Goal: Task Accomplishment & Management: Manage account settings

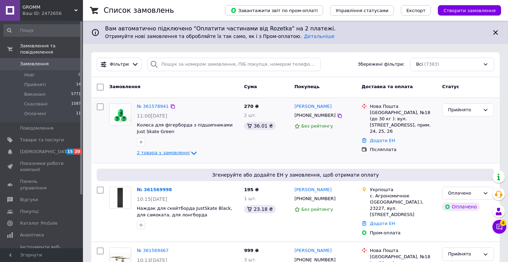
click at [191, 153] on icon at bounding box center [194, 152] width 6 height 3
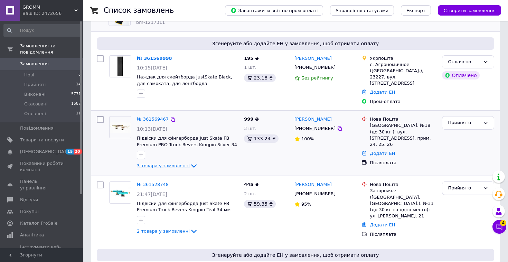
scroll to position [192, 0]
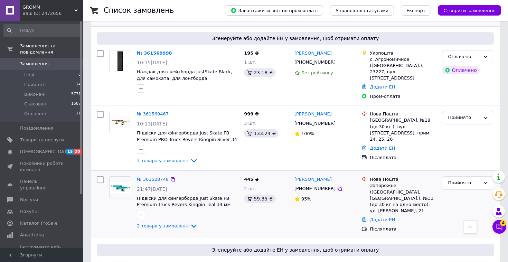
click at [190, 222] on icon at bounding box center [194, 226] width 8 height 8
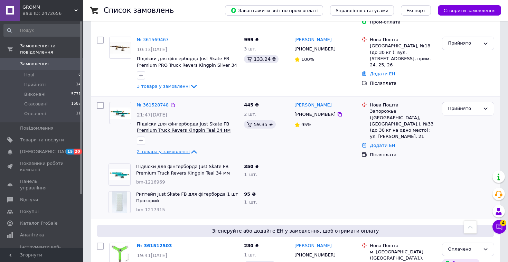
scroll to position [274, 0]
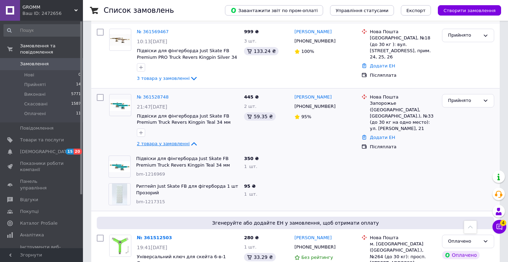
click at [191, 142] on icon at bounding box center [194, 143] width 6 height 3
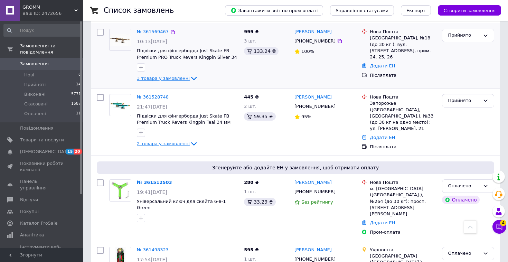
click at [190, 74] on icon at bounding box center [194, 78] width 8 height 8
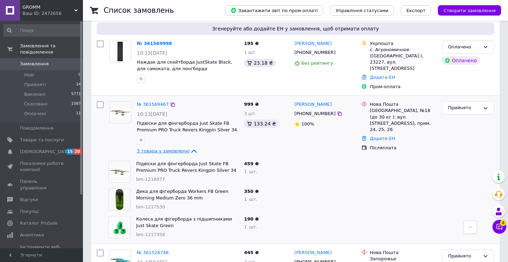
scroll to position [0, 0]
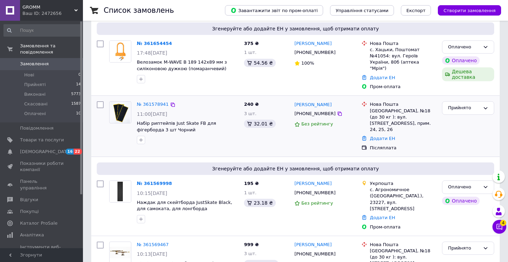
scroll to position [80, 0]
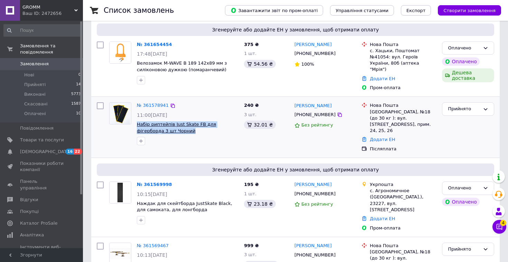
drag, startPoint x: 174, startPoint y: 125, endPoint x: 137, endPoint y: 119, distance: 36.7
click at [137, 121] on span "Набір риптейпів Just Skate FB для фігерборда 3 шт Чорний" at bounding box center [188, 127] width 102 height 13
copy span "Набір риптейпів Just Skate FB для фігерборда 3 шт Чорний"
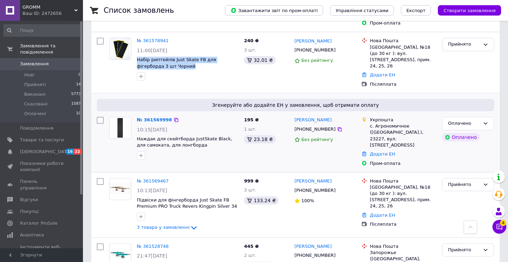
scroll to position [145, 0]
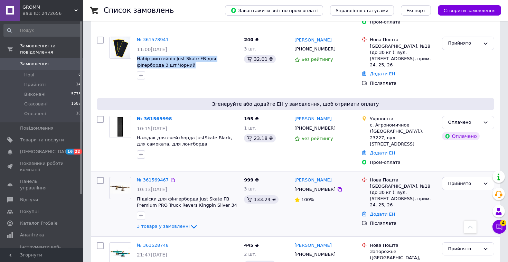
click at [155, 177] on link "№ 361569467" at bounding box center [153, 179] width 32 height 5
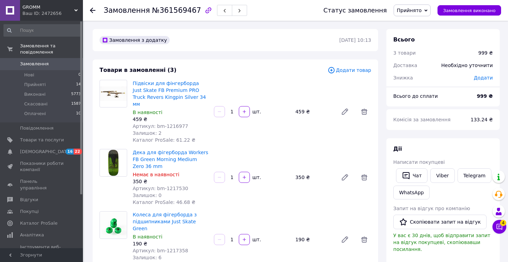
click at [340, 71] on span "Додати товар" at bounding box center [349, 70] width 44 height 8
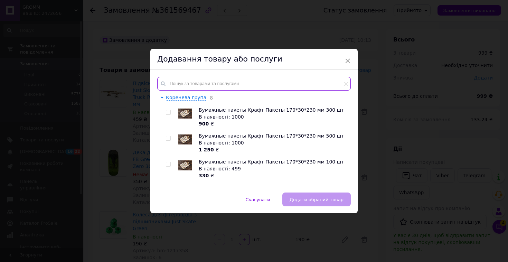
click at [185, 81] on input "text" at bounding box center [253, 84] width 193 height 14
paste input "Набір риптейпів Just Skate FB для фігерборда 3 шт Чорний"
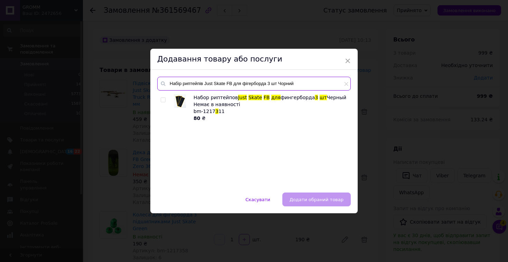
type input "Набір риптейпів Just Skate FB для фігерборда 3 шт Чорний"
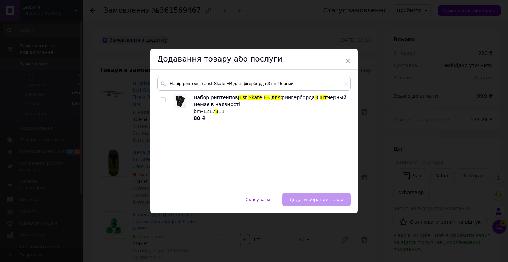
click at [163, 102] on input "checkbox" at bounding box center [163, 100] width 4 height 4
checkbox input "true"
click at [309, 197] on span "Додати обраний товар" at bounding box center [316, 199] width 54 height 5
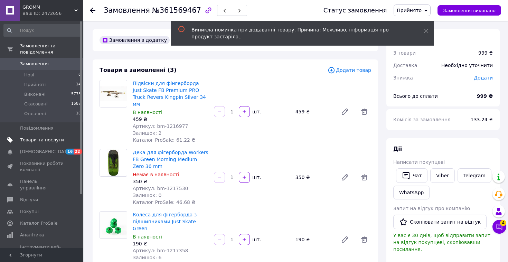
click at [37, 140] on span "Товари та послуги" at bounding box center [42, 140] width 44 height 6
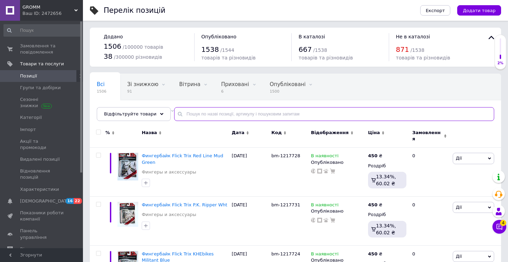
click at [197, 117] on input "text" at bounding box center [334, 114] width 320 height 14
paste input "Набір риптейпів Just Skate FB для фігерборда 3 шт Чорний"
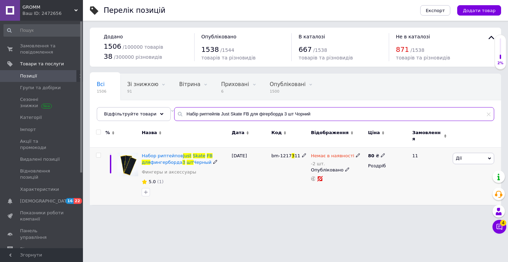
type input "Набір риптейпів Just Skate FB для фігерборда 3 шт Чорний"
click at [356, 153] on icon at bounding box center [358, 155] width 4 height 4
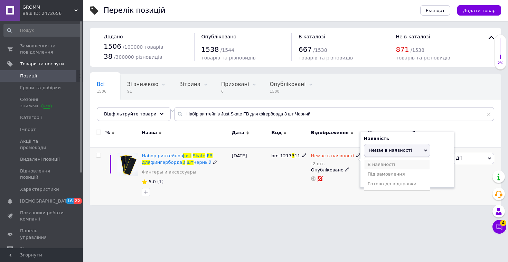
click at [369, 160] on li "В наявності" at bounding box center [397, 165] width 66 height 10
drag, startPoint x: 375, startPoint y: 174, endPoint x: 367, endPoint y: 174, distance: 7.9
click at [367, 174] on input "-2" at bounding box center [390, 177] width 52 height 14
type input "10"
click at [361, 201] on div "Перелік позицій Експорт Додати товар Додано 1506 / 100000 товарів 38 / 300000 р…" at bounding box center [295, 106] width 425 height 212
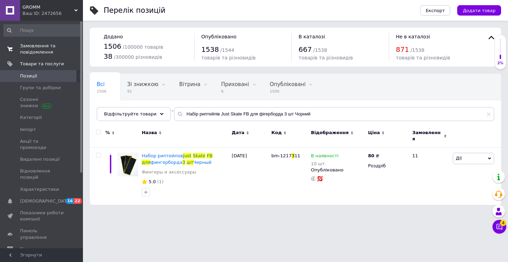
click at [32, 48] on span "Замовлення та повідомлення" at bounding box center [42, 49] width 44 height 12
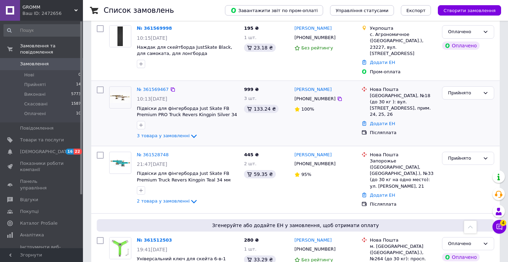
scroll to position [233, 0]
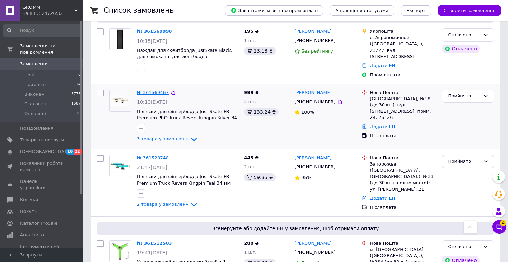
click at [156, 90] on link "№ 361569467" at bounding box center [153, 92] width 32 height 5
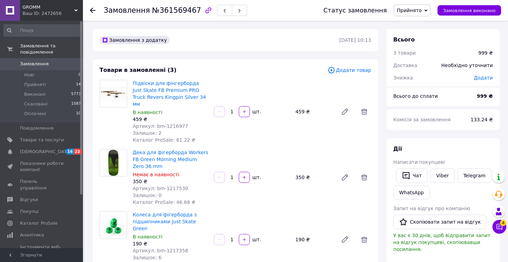
click at [341, 71] on span "Додати товар" at bounding box center [349, 70] width 44 height 8
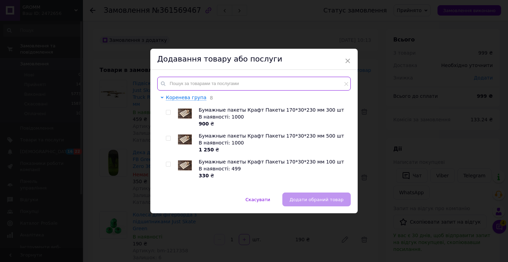
click at [252, 81] on input "text" at bounding box center [253, 84] width 193 height 14
paste input "Набір риптейпів Just Skate FB для фігерборда 3 шт Чорний"
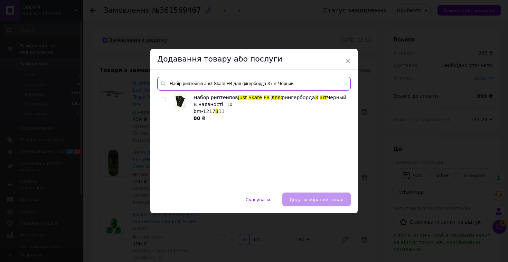
type input "Набір риптейпів Just Skate FB для фігерборда 3 шт Чорний"
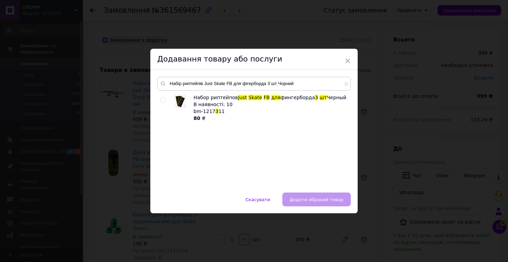
click at [161, 102] on div at bounding box center [164, 108] width 7 height 28
click at [162, 98] on input "checkbox" at bounding box center [163, 100] width 4 height 4
checkbox input "true"
click at [309, 201] on span "Додати обраний товар" at bounding box center [316, 199] width 54 height 5
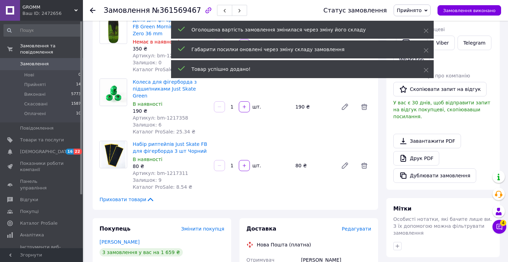
scroll to position [141, 0]
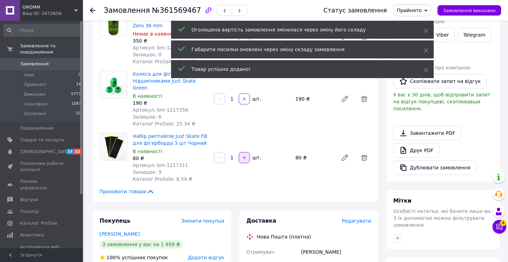
click at [244, 155] on icon "button" at bounding box center [244, 157] width 5 height 5
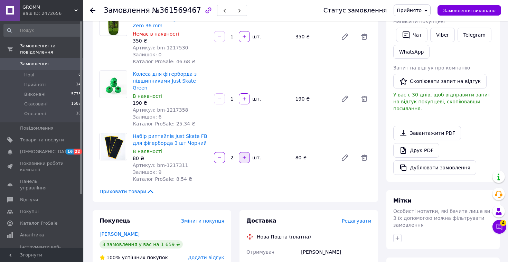
click at [244, 152] on div at bounding box center [244, 157] width 12 height 11
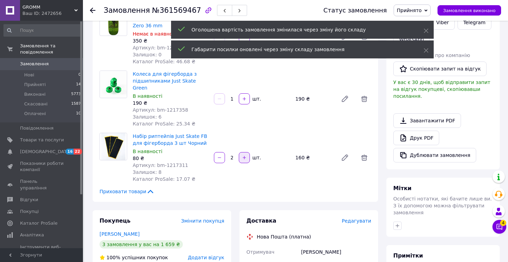
click at [243, 155] on icon "button" at bounding box center [244, 157] width 5 height 5
type input "3"
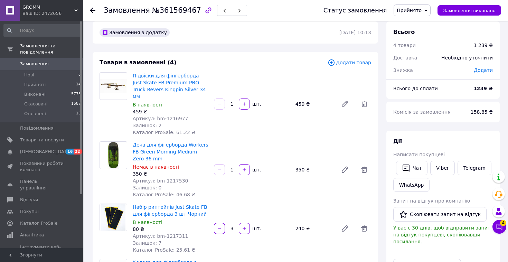
scroll to position [0, 0]
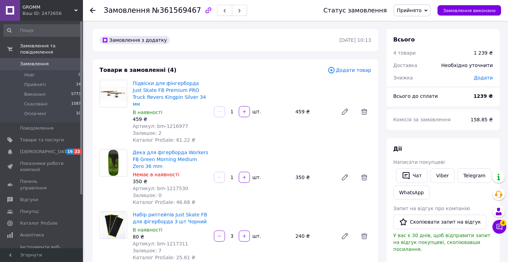
click at [335, 69] on icon at bounding box center [331, 70] width 8 height 8
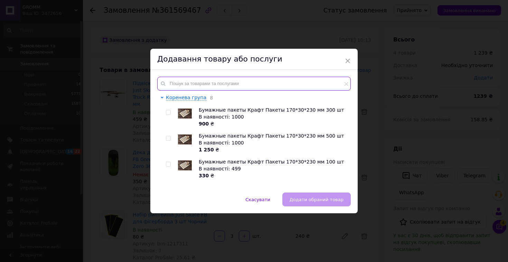
click at [194, 84] on input "text" at bounding box center [253, 84] width 193 height 14
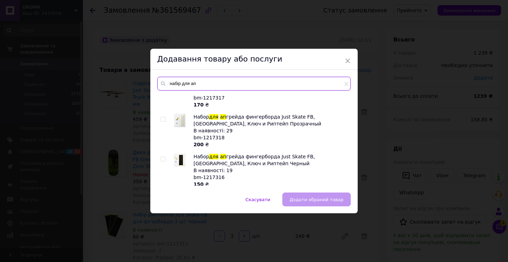
scroll to position [22, 0]
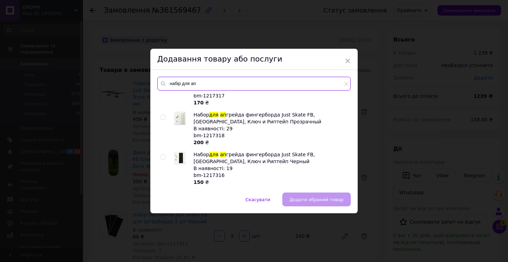
type input "набір для ап"
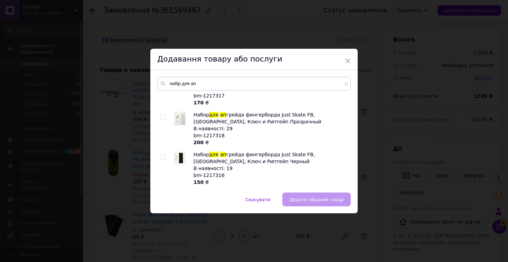
click at [161, 157] on input "checkbox" at bounding box center [163, 157] width 4 height 4
checkbox input "true"
click at [298, 199] on span "Додати обраний товар" at bounding box center [316, 199] width 54 height 5
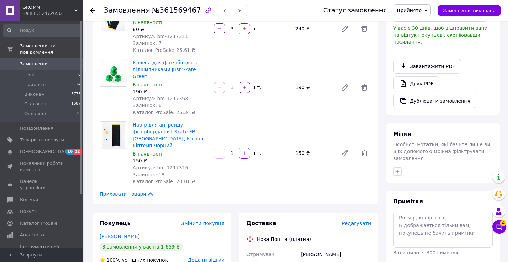
scroll to position [208, 0]
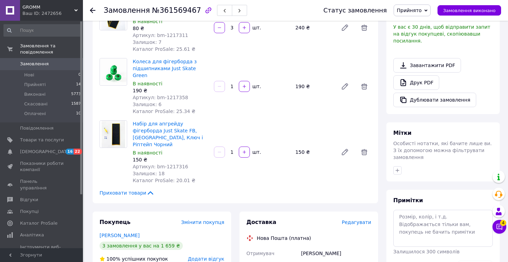
click at [36, 60] on link "Замовлення 0" at bounding box center [42, 64] width 85 height 12
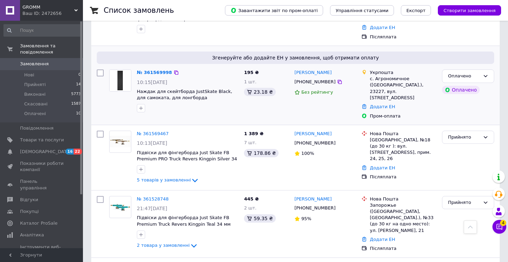
scroll to position [188, 0]
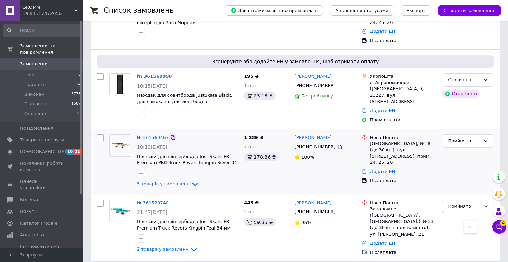
click at [171, 135] on icon at bounding box center [173, 138] width 6 height 6
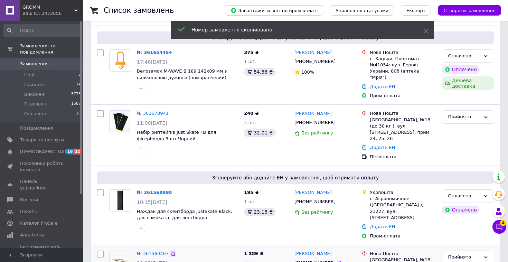
scroll to position [66, 0]
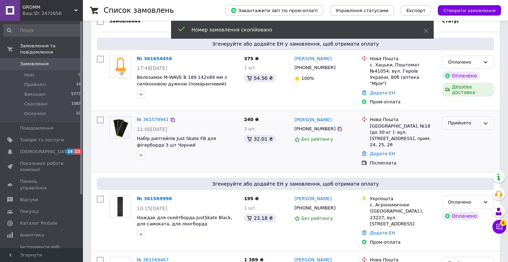
click at [450, 119] on div "Прийнято" at bounding box center [463, 122] width 32 height 7
click at [453, 144] on li "Скасовано" at bounding box center [467, 150] width 51 height 13
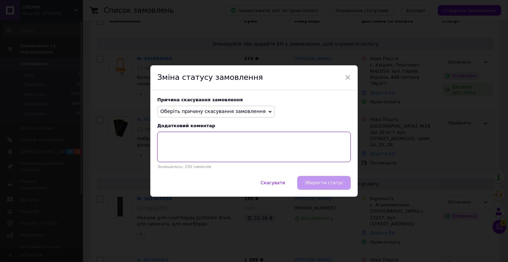
click at [279, 151] on textarea at bounding box center [253, 147] width 193 height 30
paste textarea "361569467"
type textarea "361569467"
click at [307, 184] on div "Скасувати   Зберегти статус" at bounding box center [253, 186] width 207 height 21
click at [230, 148] on textarea "361569467" at bounding box center [253, 147] width 193 height 30
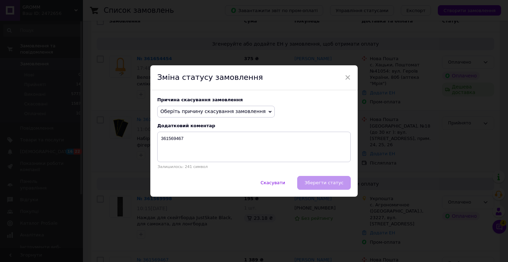
click at [232, 113] on span "Оберіть причину скасування замовлення" at bounding box center [212, 111] width 105 height 6
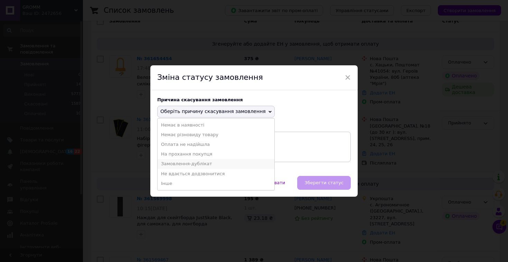
click at [208, 161] on li "Замовлення-дублікат" at bounding box center [215, 164] width 117 height 10
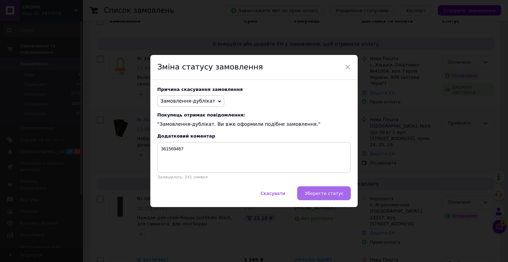
click at [310, 193] on span "Зберегти статус" at bounding box center [323, 193] width 39 height 5
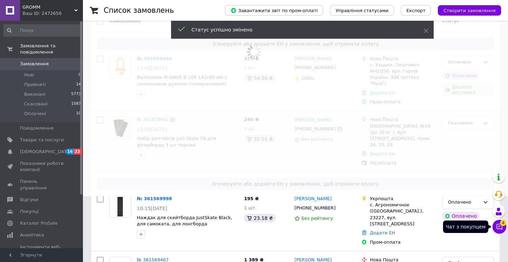
click at [498, 228] on icon at bounding box center [498, 226] width 7 height 7
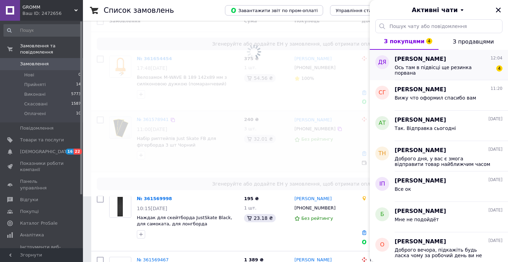
click at [415, 73] on div "Ось там в підвісці ще резинка порвана" at bounding box center [443, 70] width 98 height 11
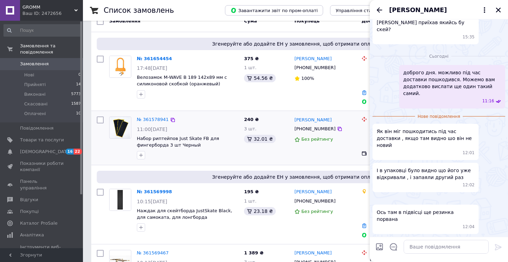
scroll to position [290, 0]
click at [379, 8] on icon "Назад" at bounding box center [379, 10] width 8 height 8
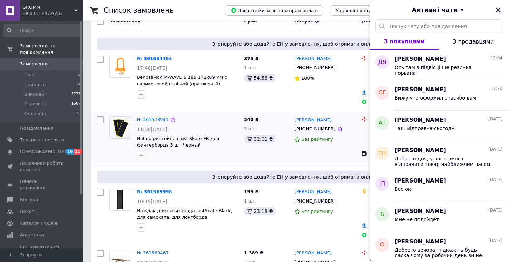
click at [496, 10] on icon "Закрити" at bounding box center [498, 10] width 6 height 6
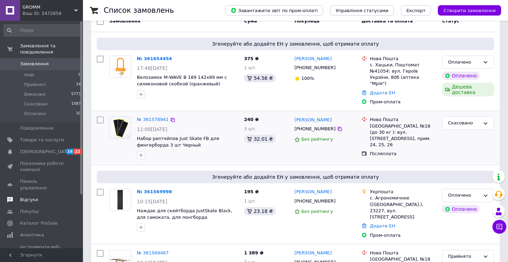
click at [27, 196] on span "Відгуки" at bounding box center [29, 199] width 18 height 6
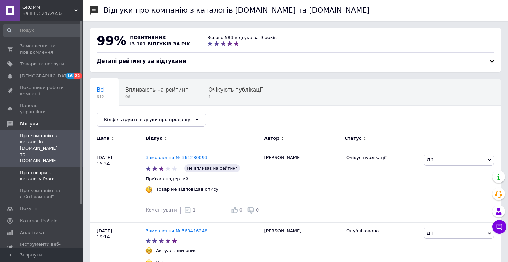
click at [30, 170] on span "Про товари з каталогу Prom" at bounding box center [42, 176] width 44 height 12
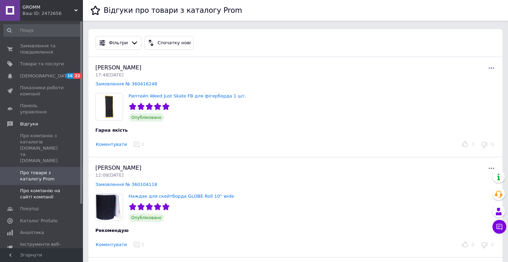
click at [30, 187] on span "Про компанію на сайті компанії" at bounding box center [42, 193] width 44 height 12
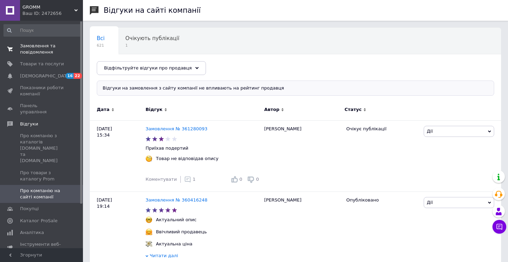
click at [37, 55] on span "Замовлення та повідомлення" at bounding box center [42, 49] width 44 height 12
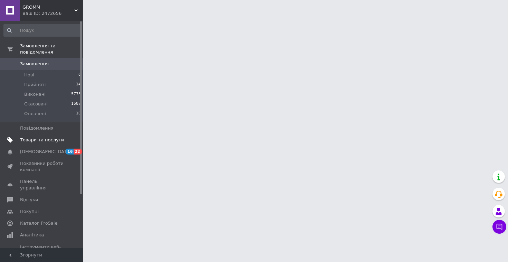
click at [37, 142] on span "Товари та послуги" at bounding box center [42, 140] width 44 height 6
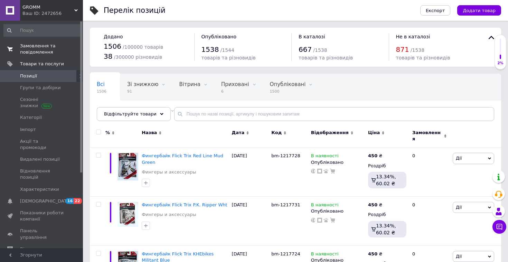
click at [34, 45] on span "Замовлення та повідомлення" at bounding box center [42, 49] width 44 height 12
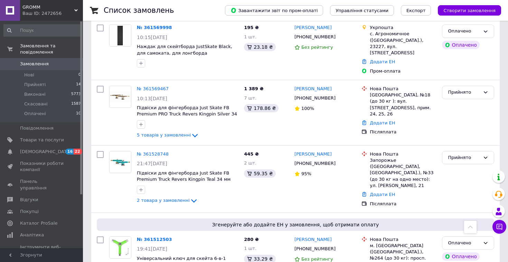
scroll to position [244, 0]
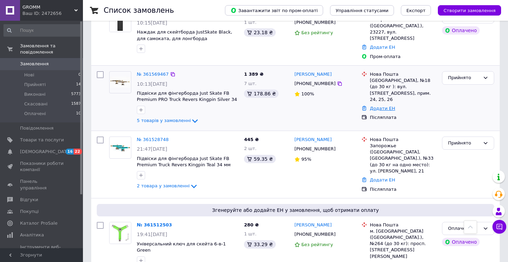
click at [380, 106] on link "Додати ЕН" at bounding box center [381, 108] width 25 height 5
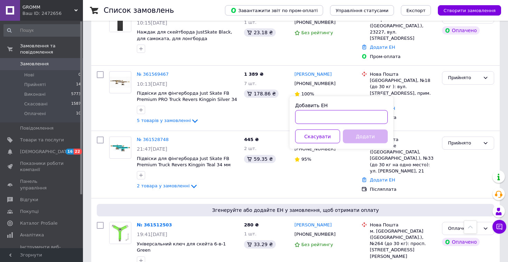
click at [354, 113] on input "Добавить ЕН" at bounding box center [341, 117] width 93 height 14
paste input "20451247449871"
type input "20451247449871"
click at [363, 137] on button "Додати" at bounding box center [364, 136] width 45 height 14
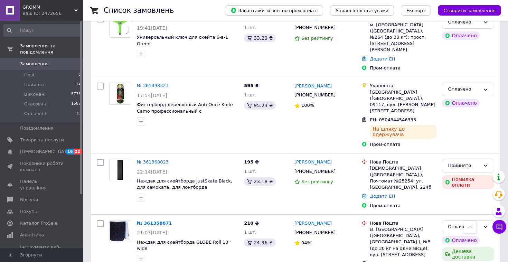
scroll to position [489, 0]
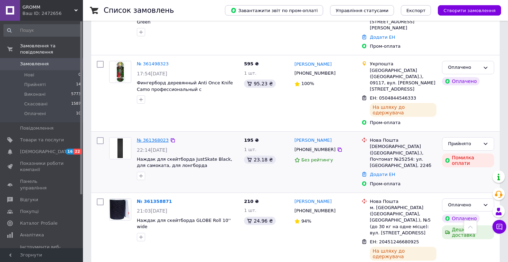
click at [155, 137] on link "№ 361368023" at bounding box center [153, 139] width 32 height 5
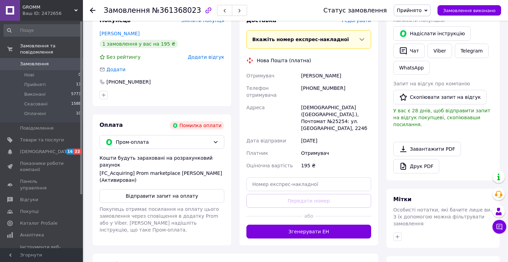
scroll to position [229, 0]
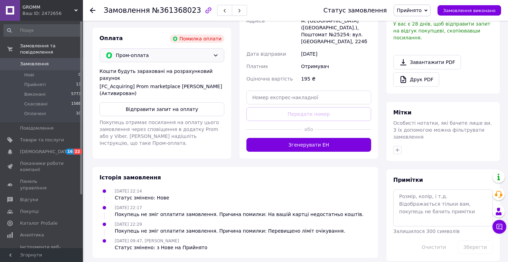
click at [147, 55] on span "Пром-оплата" at bounding box center [163, 55] width 94 height 8
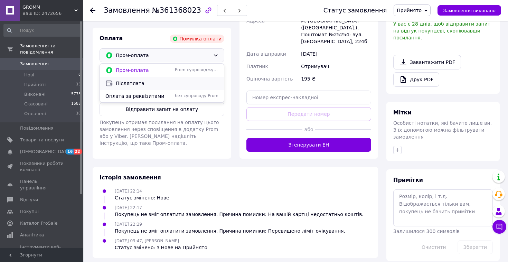
click at [145, 86] on span "Післяплата" at bounding box center [167, 83] width 103 height 7
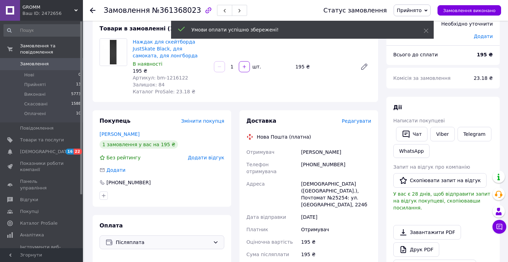
scroll to position [0, 0]
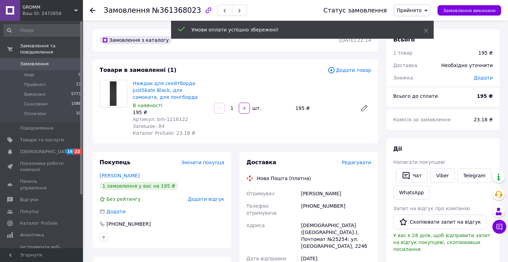
click at [42, 65] on span "Замовлення" at bounding box center [34, 64] width 29 height 6
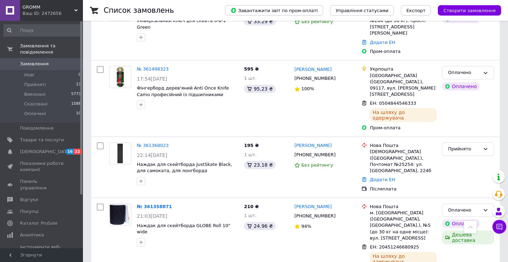
scroll to position [484, 0]
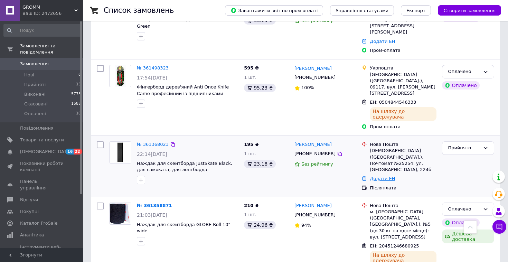
click at [377, 176] on link "Додати ЕН" at bounding box center [381, 178] width 25 height 5
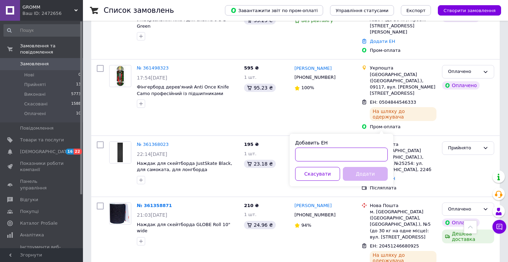
click at [347, 151] on input "Добавить ЕН" at bounding box center [341, 154] width 93 height 14
paste input "20451247450456"
type input "20451247450456"
click at [361, 173] on button "Додати" at bounding box center [364, 174] width 45 height 14
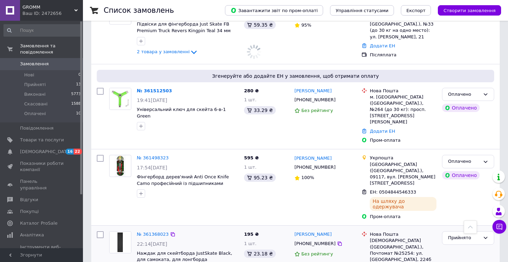
scroll to position [367, 0]
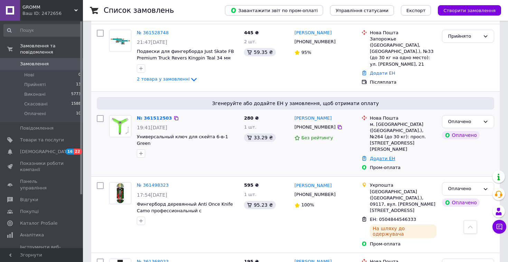
click at [375, 156] on link "Додати ЕН" at bounding box center [381, 158] width 25 height 5
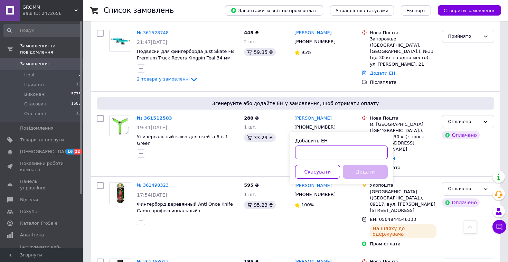
click at [366, 150] on input "Добавить ЕН" at bounding box center [341, 152] width 93 height 14
paste input "20451247450883"
type input "20451247450883"
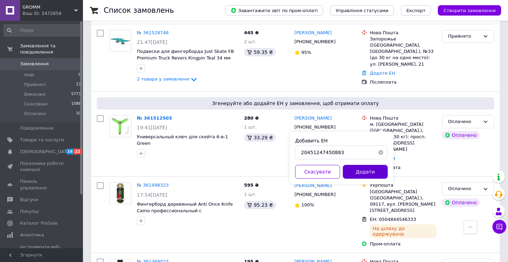
click at [366, 169] on button "Додати" at bounding box center [364, 172] width 45 height 14
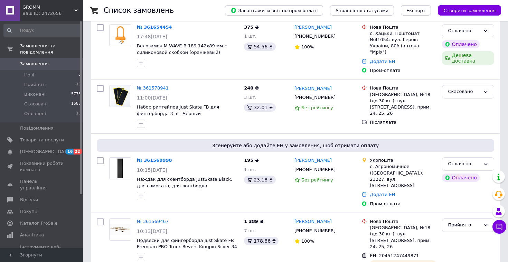
scroll to position [99, 0]
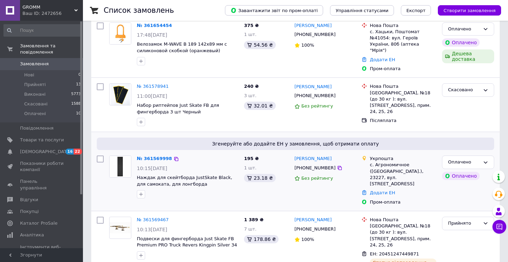
click at [156, 156] on div "№ 361569998 10:15, 12.09.2025 Наждак для скейтборда JustSkate Black, для самока…" at bounding box center [187, 177] width 107 height 48
click at [156, 156] on link "№ 361569998" at bounding box center [154, 158] width 35 height 5
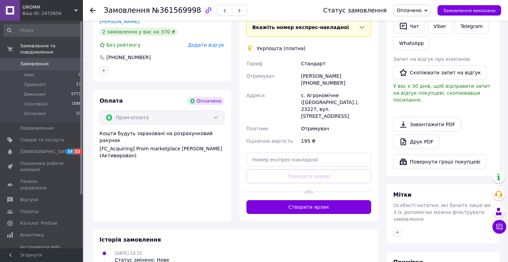
scroll to position [177, 0]
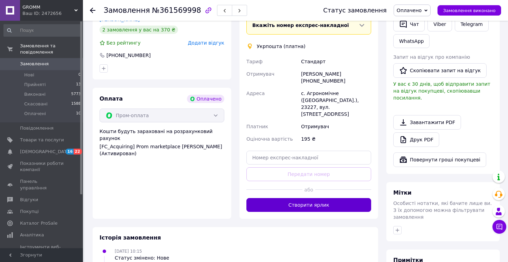
click at [301, 199] on button "Створити ярлик" at bounding box center [308, 205] width 125 height 14
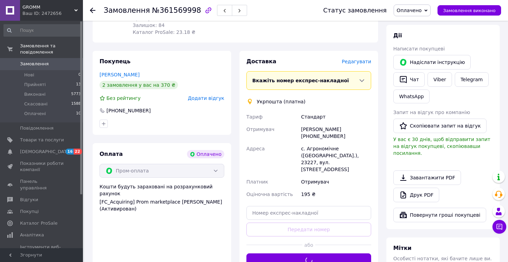
scroll to position [122, 0]
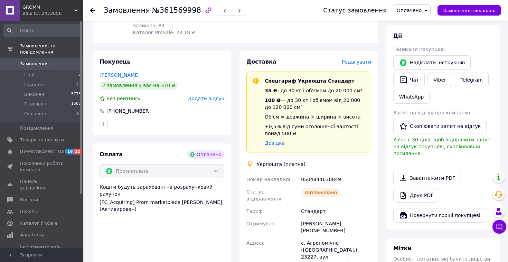
click at [38, 66] on span "Замовлення" at bounding box center [34, 64] width 29 height 6
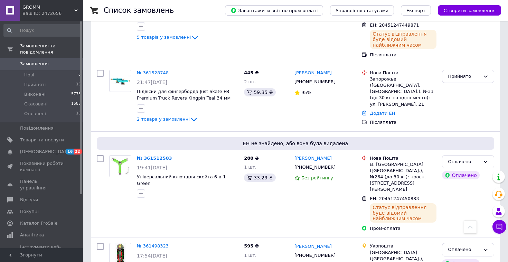
scroll to position [341, 0]
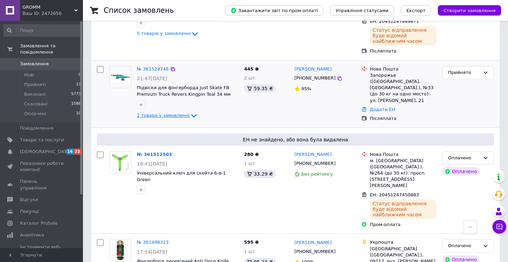
click at [190, 112] on icon at bounding box center [194, 116] width 8 height 8
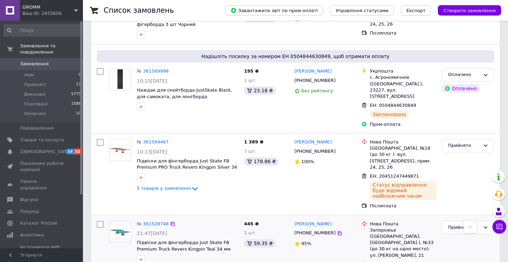
scroll to position [0, 0]
